Goal: Check status: Check status

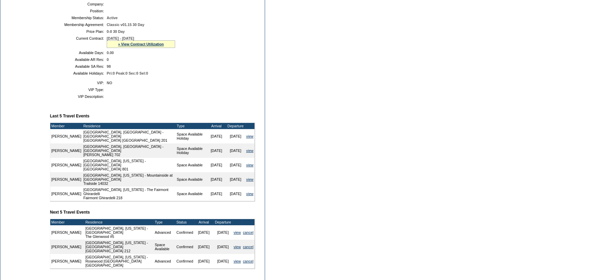
scroll to position [146, 0]
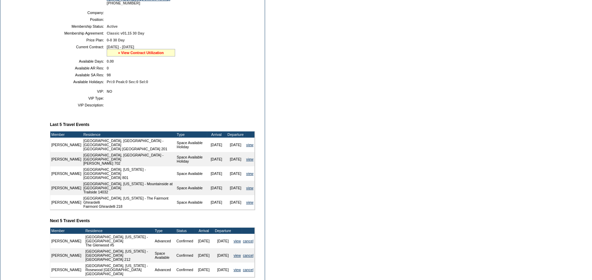
click at [153, 54] on link "» View Contract Utilization" at bounding box center [141, 53] width 46 height 4
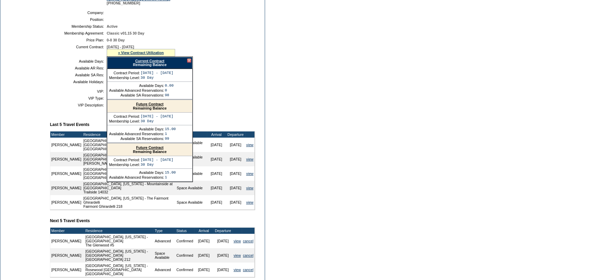
click at [150, 150] on link "Future Contract" at bounding box center [149, 147] width 27 height 4
click at [42, 82] on td "Dashboard Personal Info Business Info Address Info Web Access Notes Current Res…" at bounding box center [23, 110] width 46 height 382
click at [136, 105] on link "Future Contract" at bounding box center [149, 104] width 27 height 4
click at [29, 86] on td "Dashboard Personal Info Business Info Address Info Web Access Notes Current Res…" at bounding box center [23, 110] width 46 height 382
click at [157, 62] on link "Current Contract" at bounding box center [149, 61] width 29 height 4
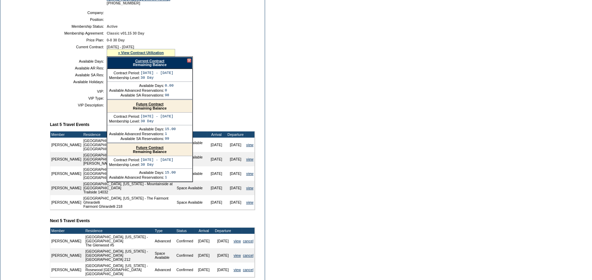
click at [15, 51] on td "Dashboard Personal Info Business Info Address Info Web Access Notes Current Res…" at bounding box center [23, 110] width 46 height 382
click at [153, 106] on link "Future Contract" at bounding box center [149, 104] width 27 height 4
click at [59, 75] on td "Available SA Res:" at bounding box center [78, 75] width 51 height 4
click at [187, 61] on div at bounding box center [189, 61] width 4 height 4
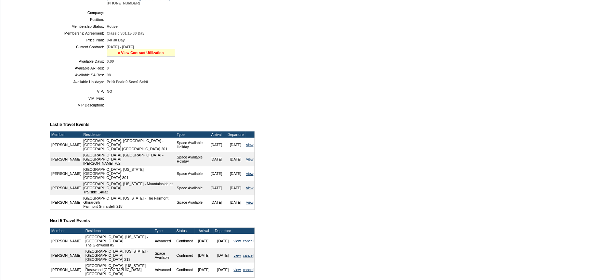
click at [133, 54] on link "» View Contract Utilization" at bounding box center [141, 53] width 46 height 4
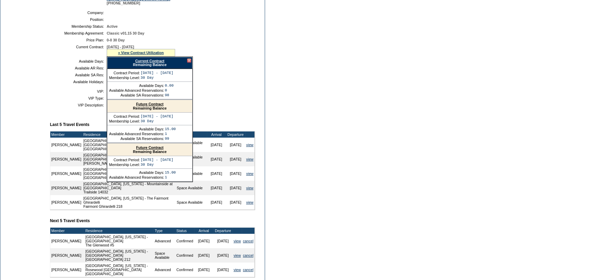
click at [138, 62] on link "Current Contract" at bounding box center [149, 61] width 29 height 4
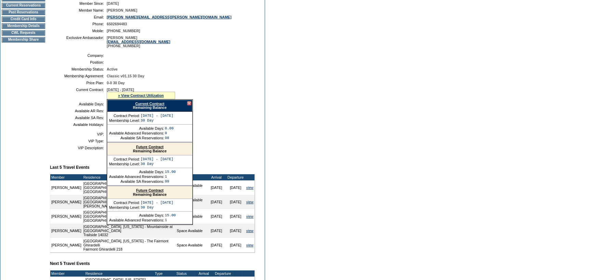
scroll to position [137, 0]
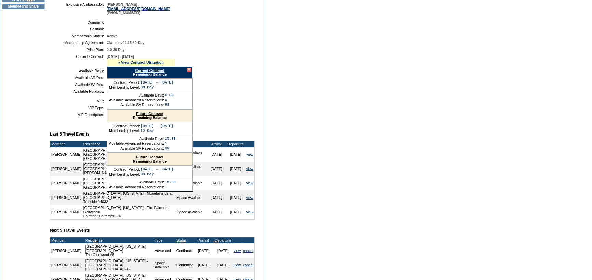
click at [151, 72] on link "Current Contract" at bounding box center [149, 70] width 29 height 4
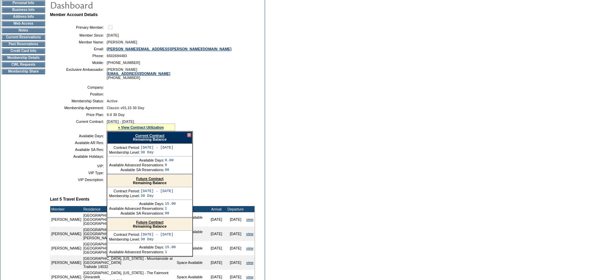
scroll to position [0, 0]
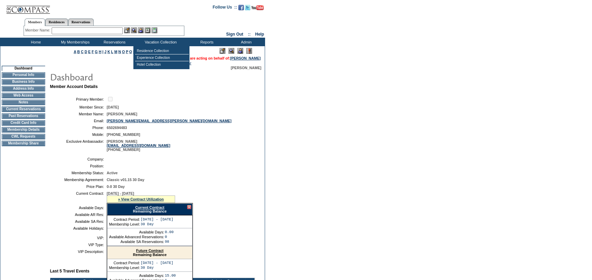
click at [106, 29] on input "text" at bounding box center [87, 30] width 71 height 7
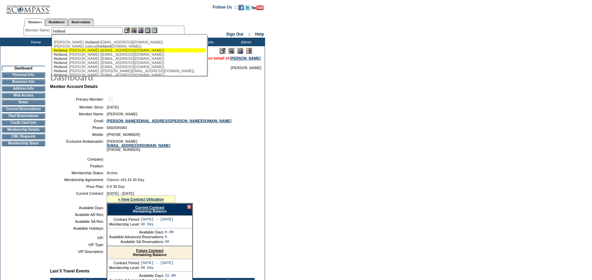
click at [63, 49] on span "Holland" at bounding box center [60, 50] width 13 height 4
type input "[PERSON_NAME] ([EMAIL_ADDRESS][DOMAIN_NAME])"
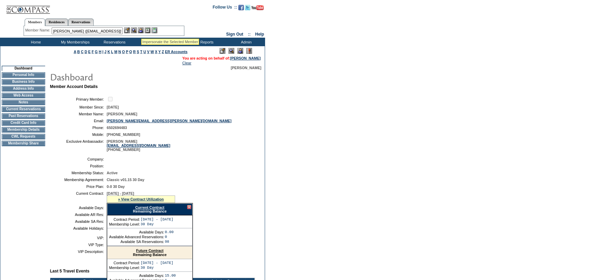
click at [141, 30] on img at bounding box center [141, 30] width 6 height 6
click at [136, 30] on img at bounding box center [134, 30] width 6 height 6
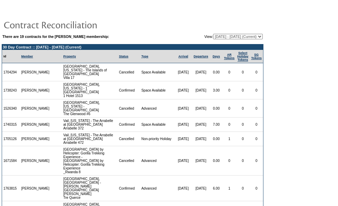
scroll to position [53, 0]
